Goal: Task Accomplishment & Management: Manage account settings

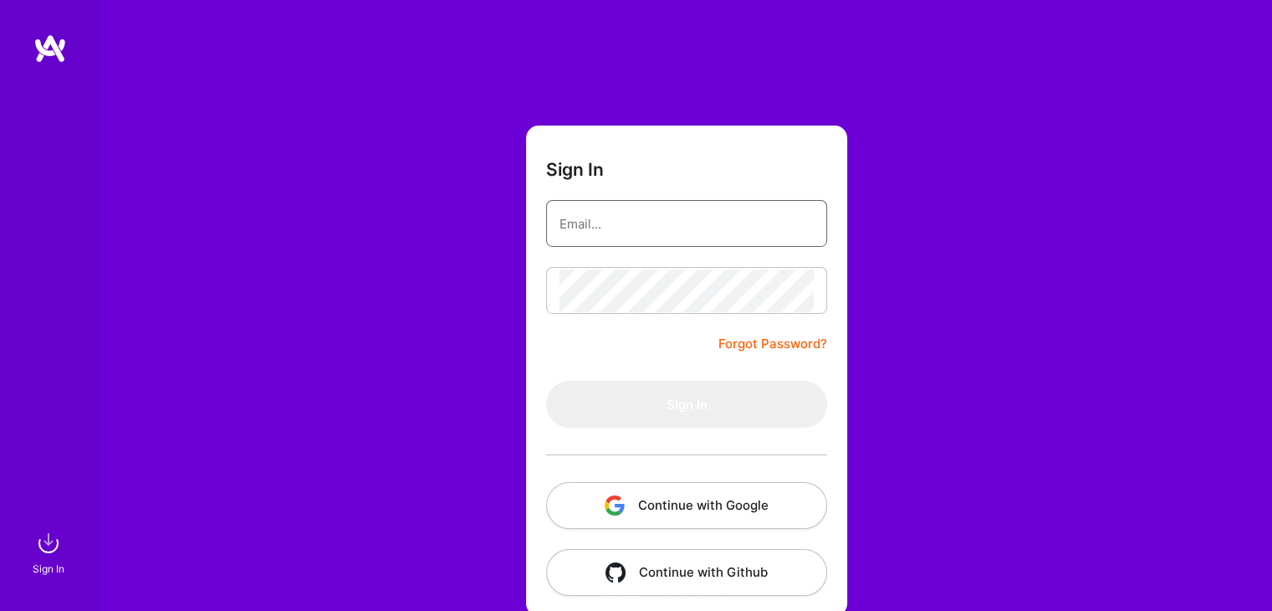
paste input "[EMAIL_ADDRESS][DOMAIN_NAME]"
type input "[EMAIL_ADDRESS][DOMAIN_NAME]"
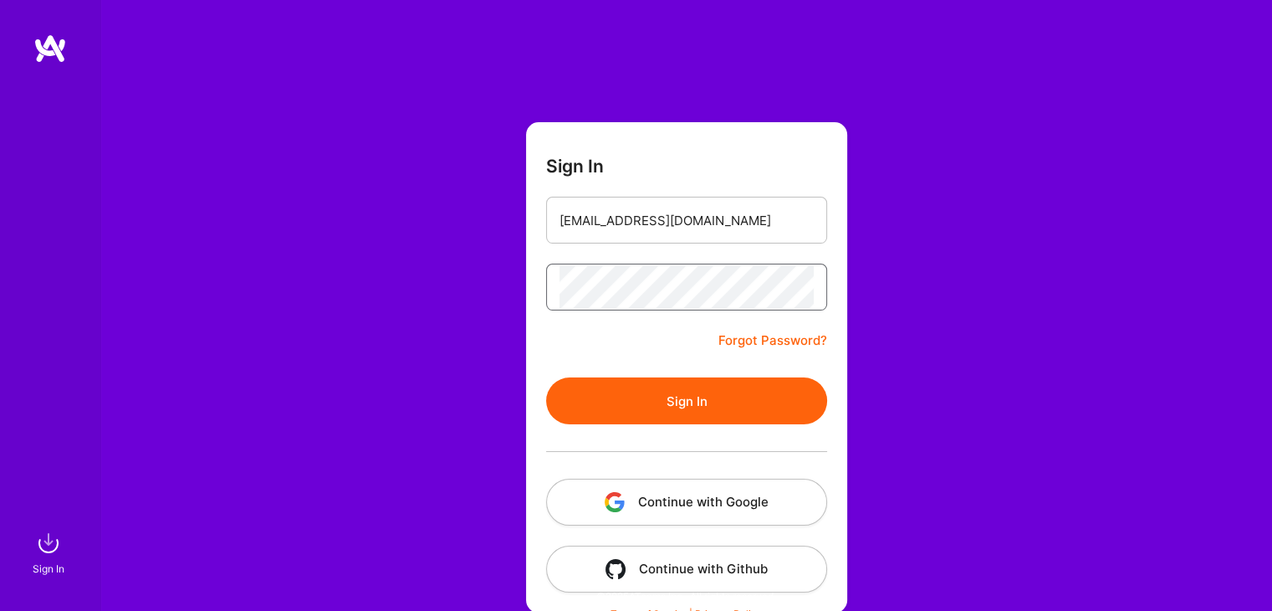
scroll to position [18, 0]
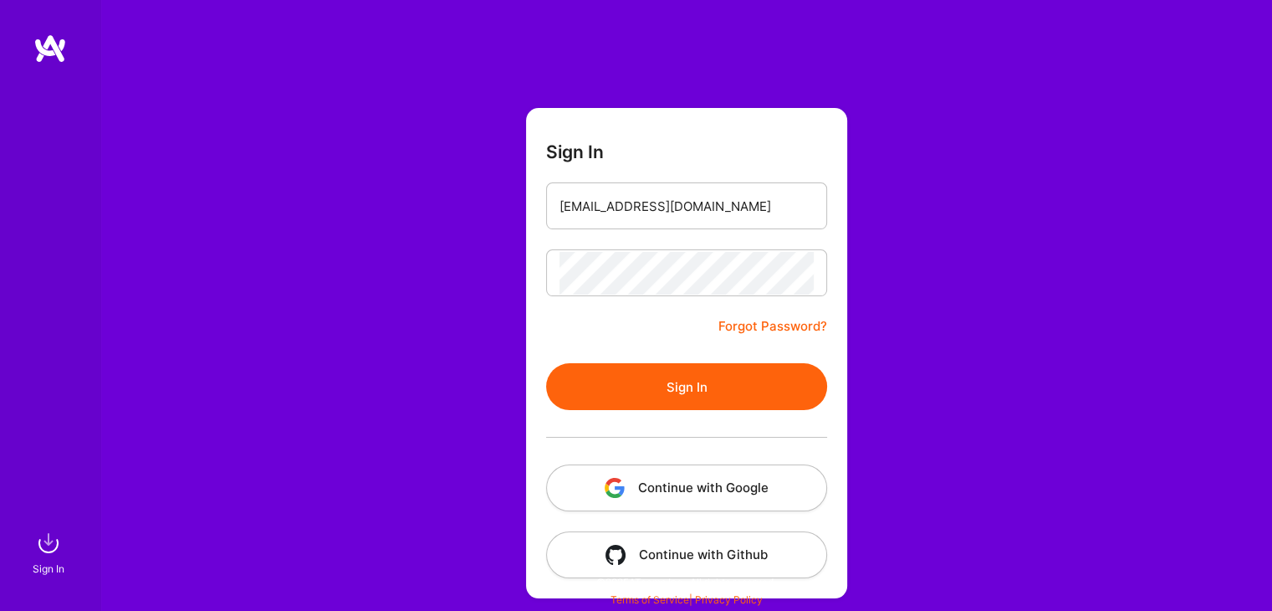
click at [765, 398] on button "Sign In" at bounding box center [686, 386] width 281 height 47
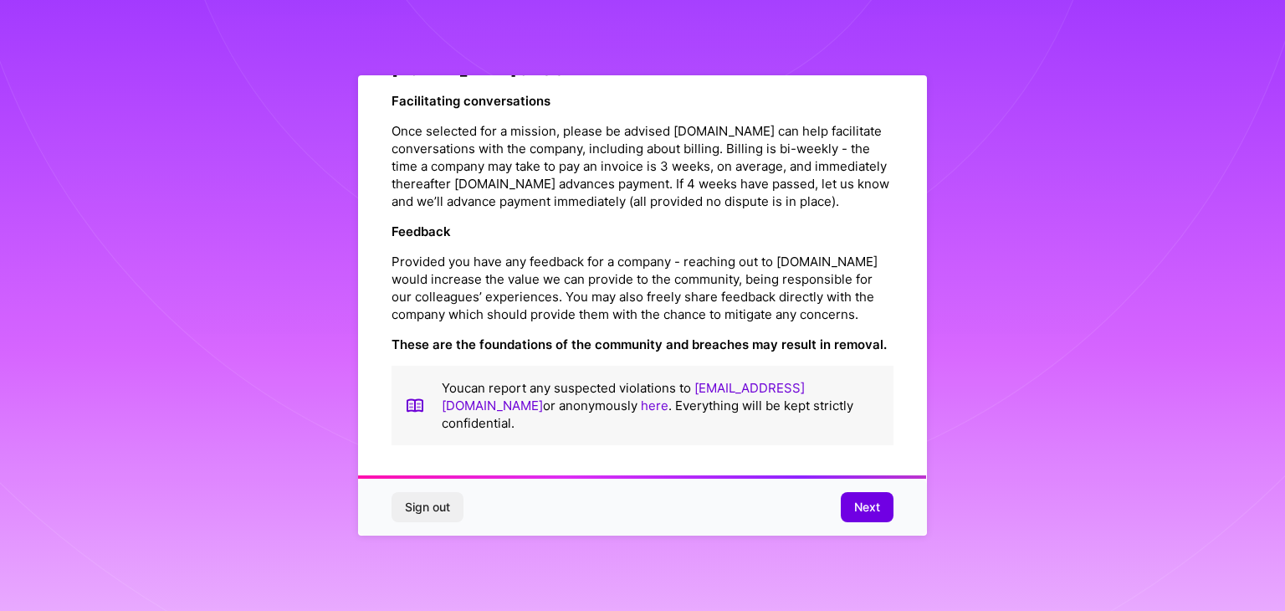
scroll to position [1911, 0]
click at [865, 509] on span "Next" at bounding box center [867, 507] width 26 height 17
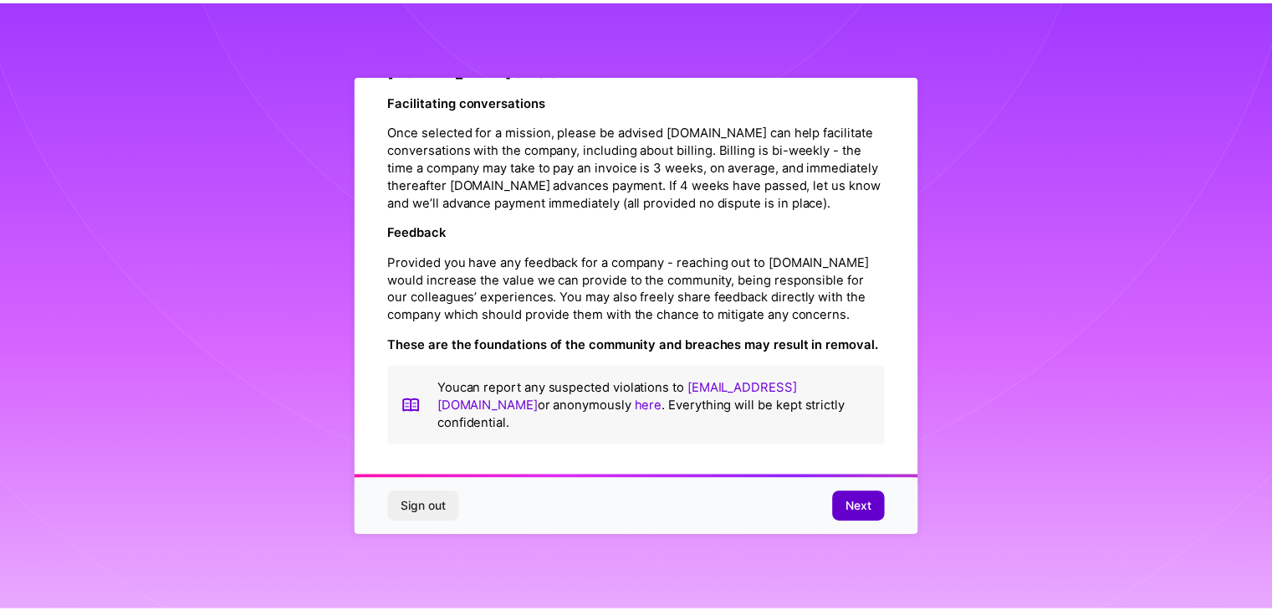
scroll to position [0, 0]
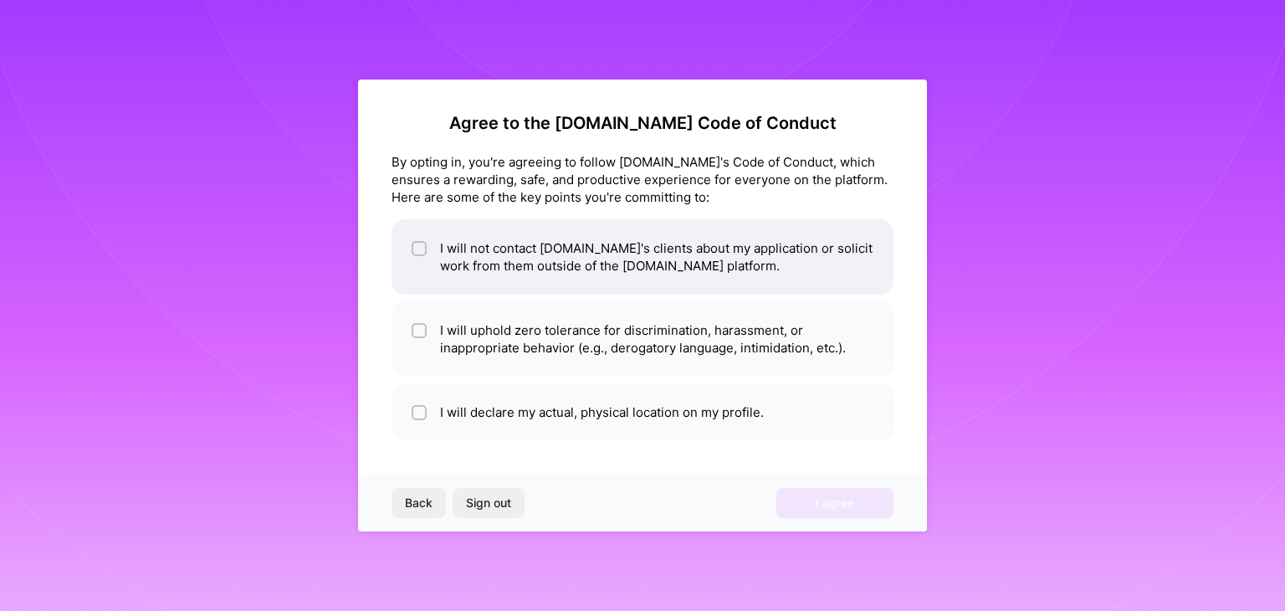
click at [415, 245] on input "checkbox" at bounding box center [421, 249] width 12 height 12
checkbox input "true"
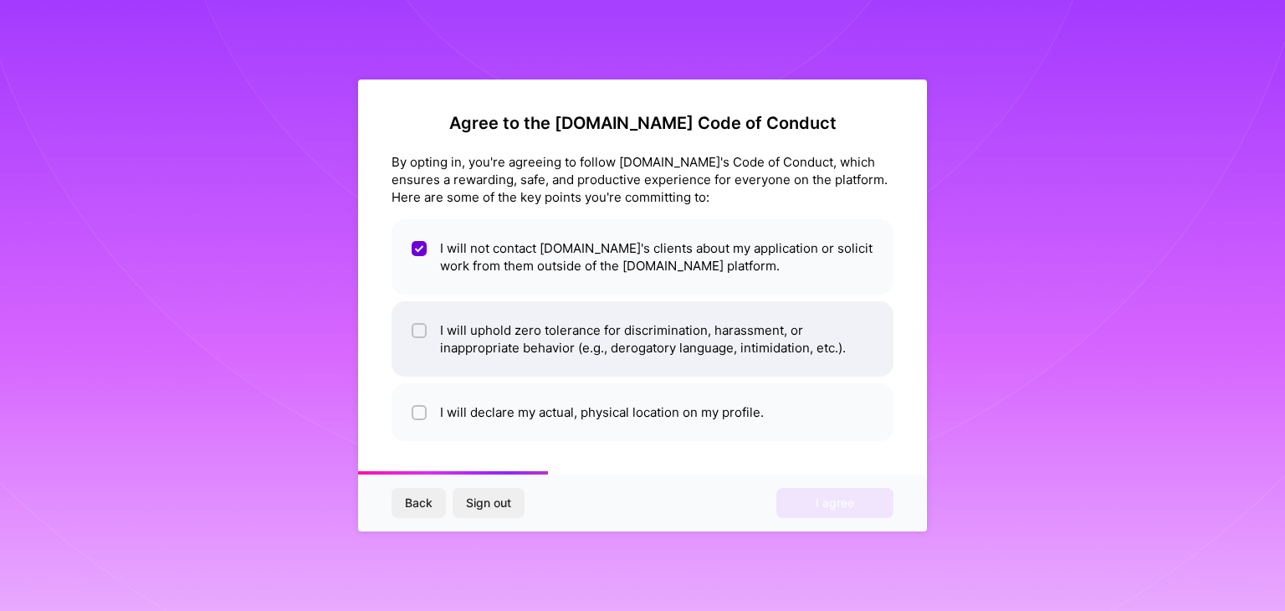
click at [422, 330] on input "checkbox" at bounding box center [421, 331] width 12 height 12
checkbox input "true"
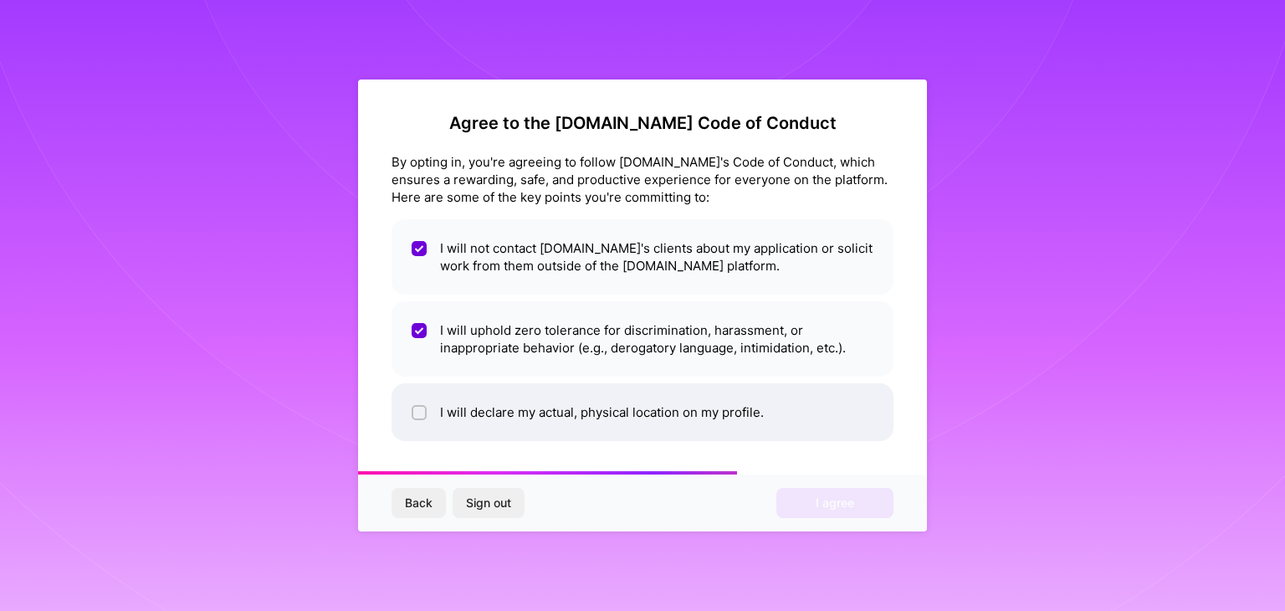
click at [419, 411] on input "checkbox" at bounding box center [421, 413] width 12 height 12
checkbox input "true"
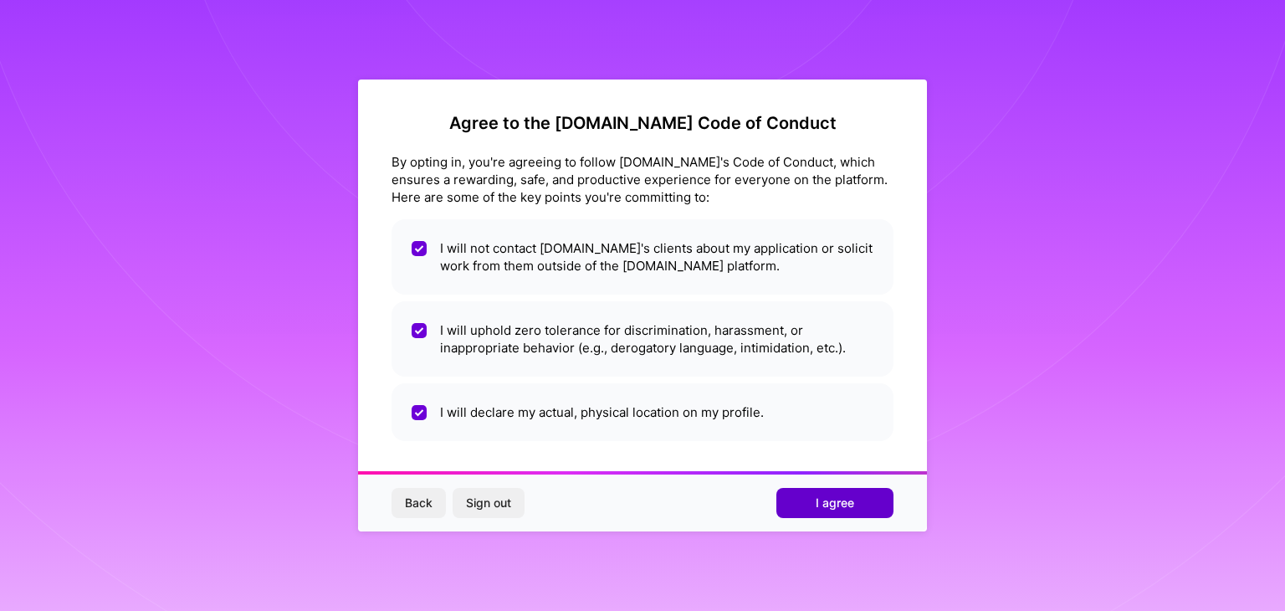
click at [830, 504] on span "I agree" at bounding box center [835, 502] width 38 height 17
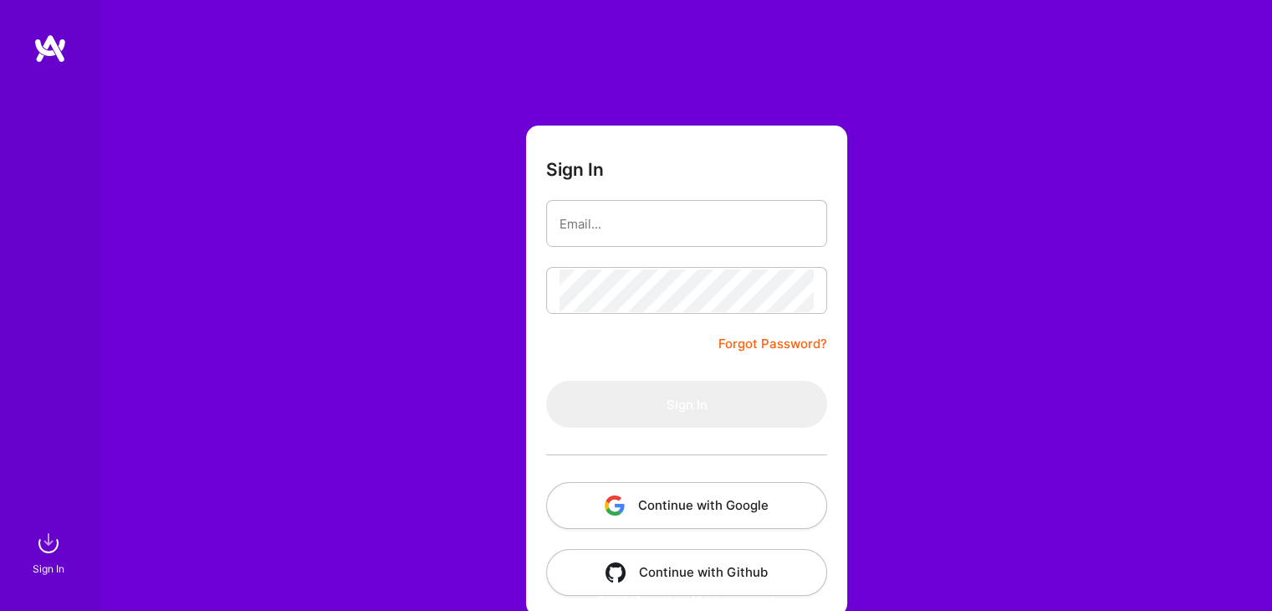
scroll to position [18, 0]
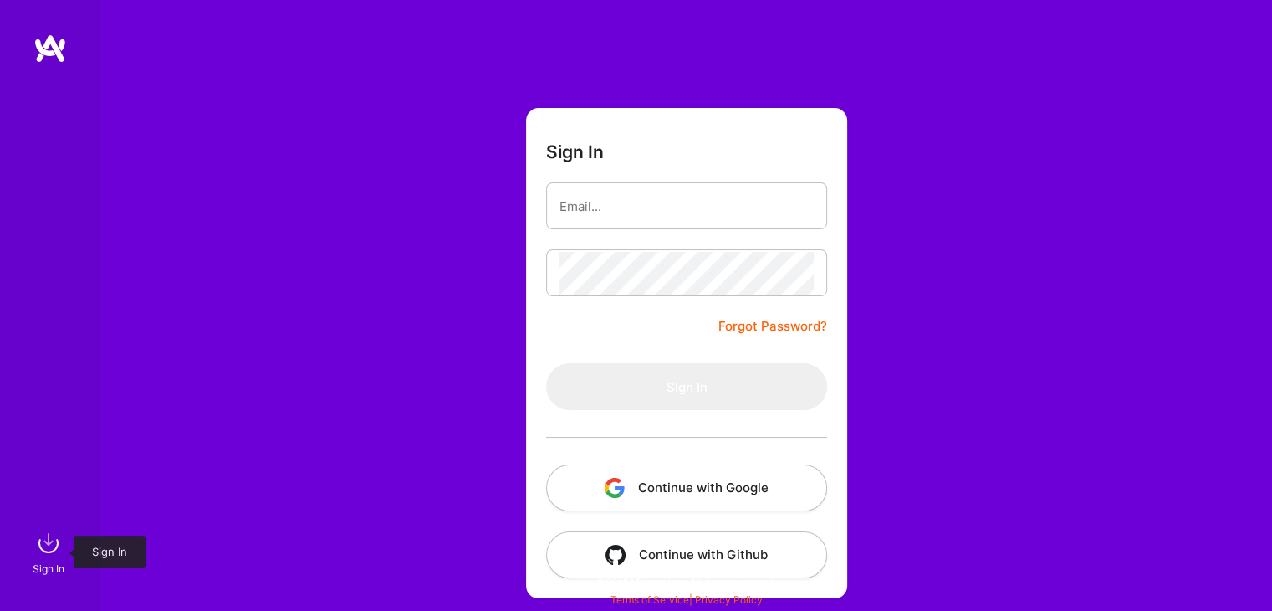
click at [49, 548] on img at bounding box center [48, 542] width 33 height 33
click at [45, 48] on img at bounding box center [49, 48] width 33 height 30
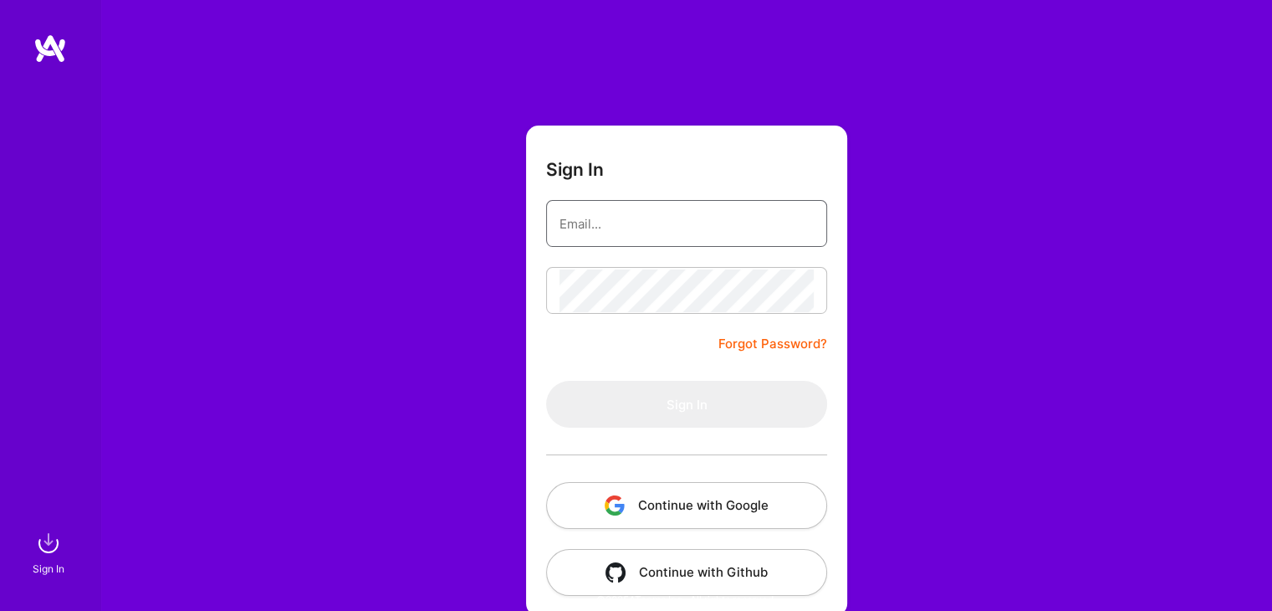
click at [639, 222] on input "email" at bounding box center [687, 223] width 254 height 43
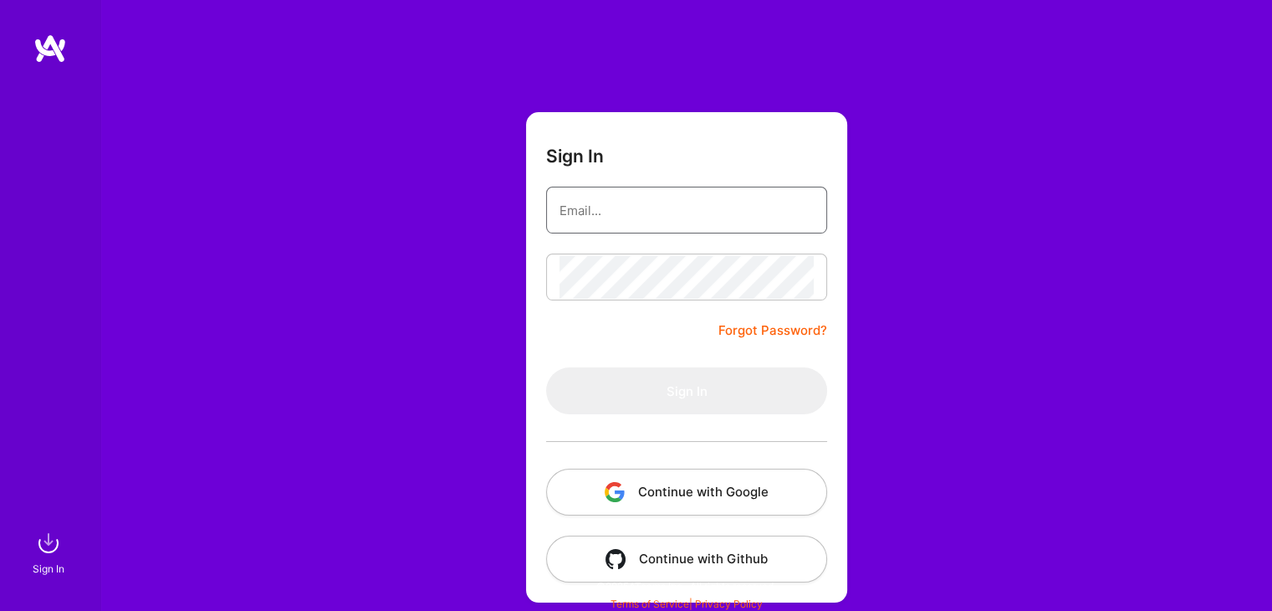
scroll to position [18, 0]
